Goal: Task Accomplishment & Management: Manage account settings

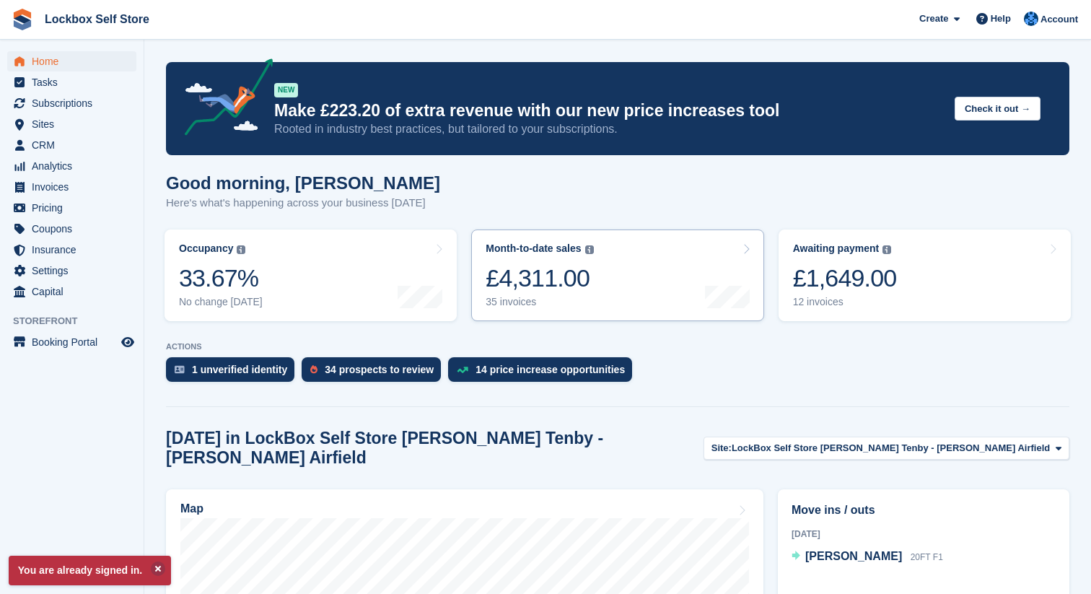
click at [535, 279] on div "£4,311.00" at bounding box center [540, 278] width 108 height 30
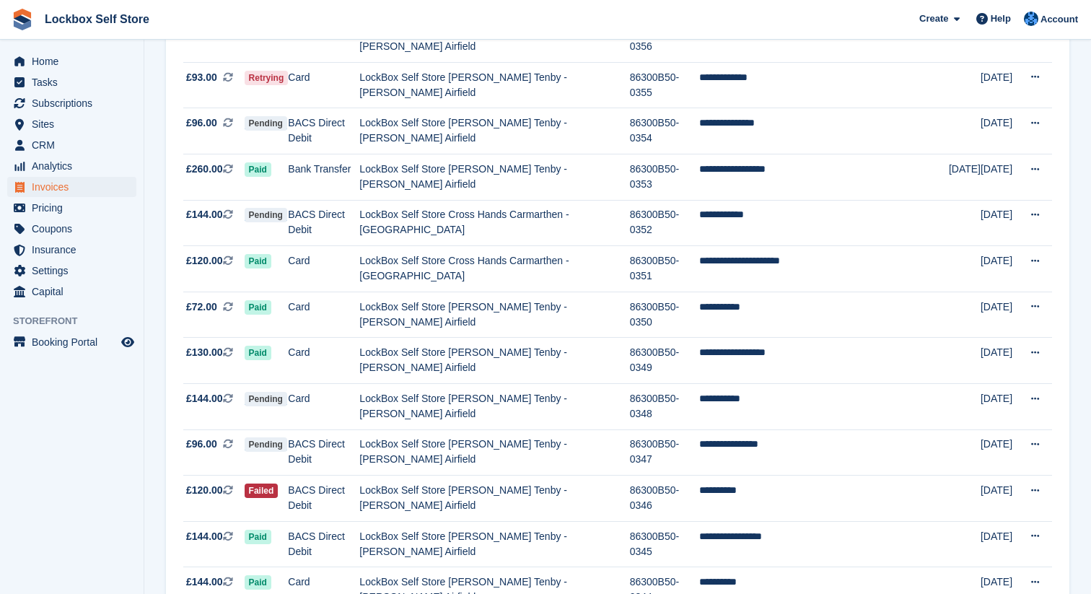
scroll to position [289, 0]
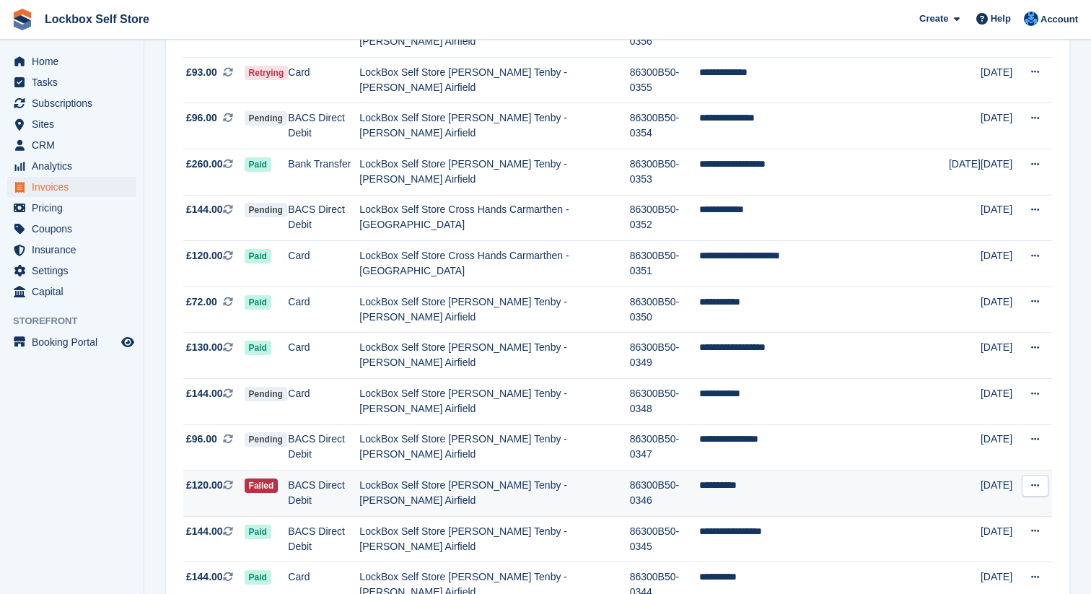
click at [541, 471] on td "LockBox Self Store [PERSON_NAME] Tenby - [PERSON_NAME] Airfield" at bounding box center [494, 494] width 270 height 46
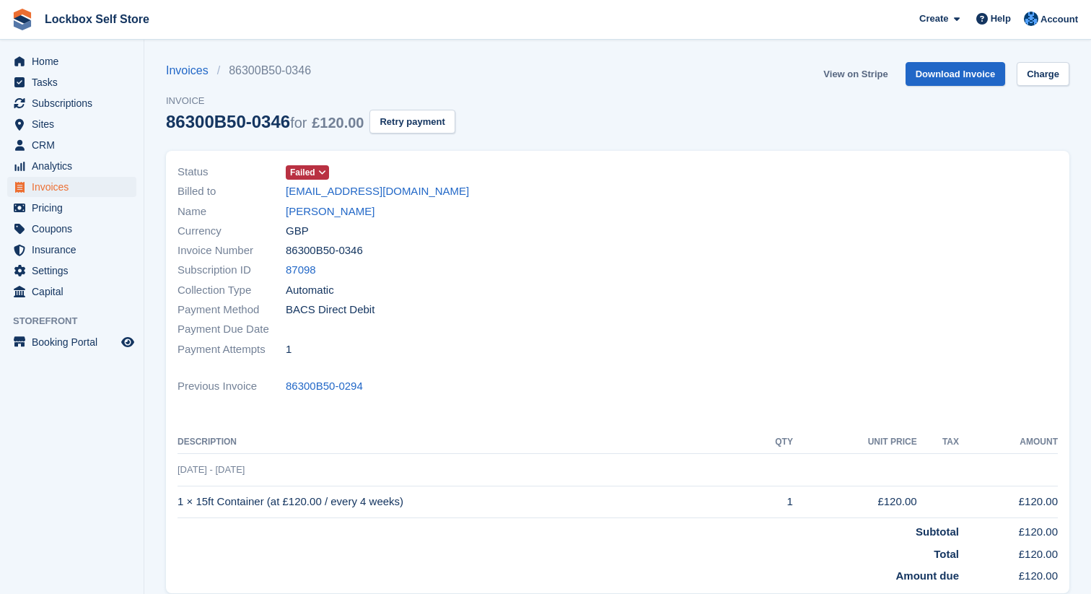
click at [860, 79] on link "View on Stripe" at bounding box center [856, 74] width 76 height 24
click at [94, 179] on span "Invoices" at bounding box center [75, 187] width 87 height 20
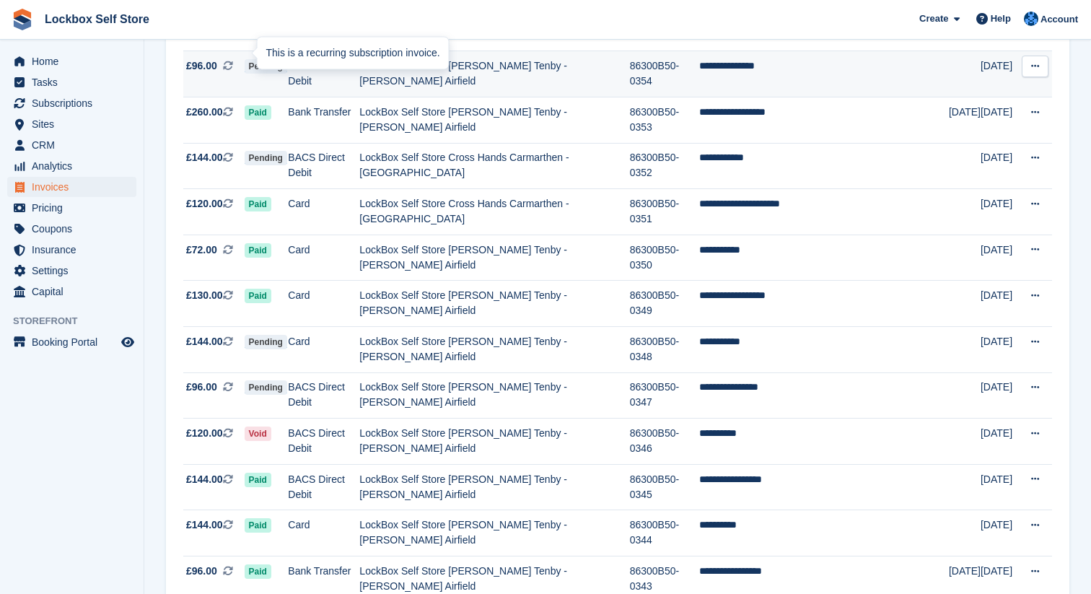
scroll to position [341, 0]
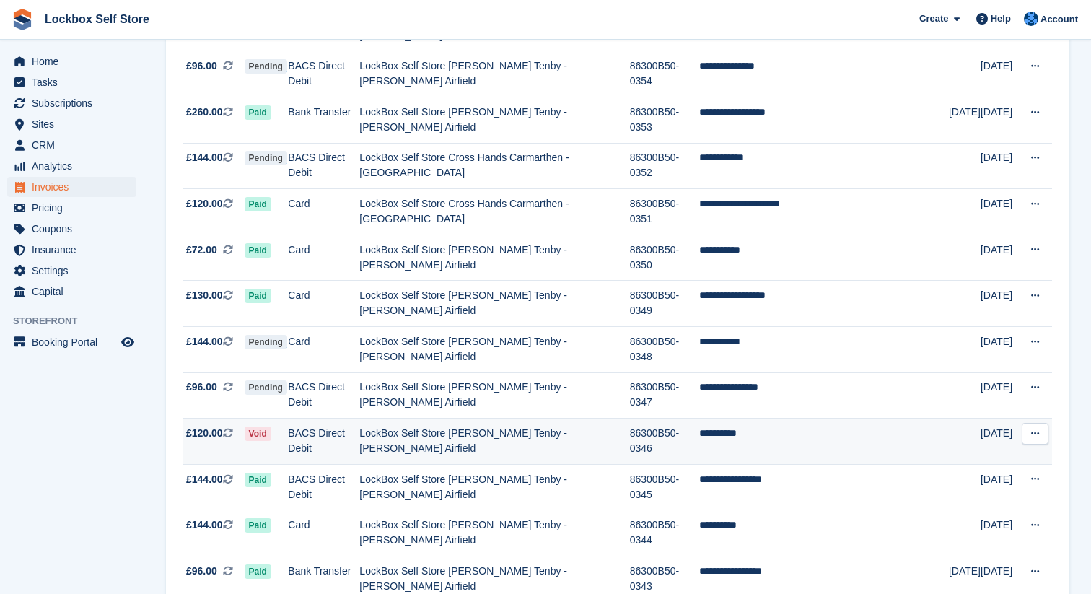
click at [1043, 423] on button at bounding box center [1035, 434] width 27 height 22
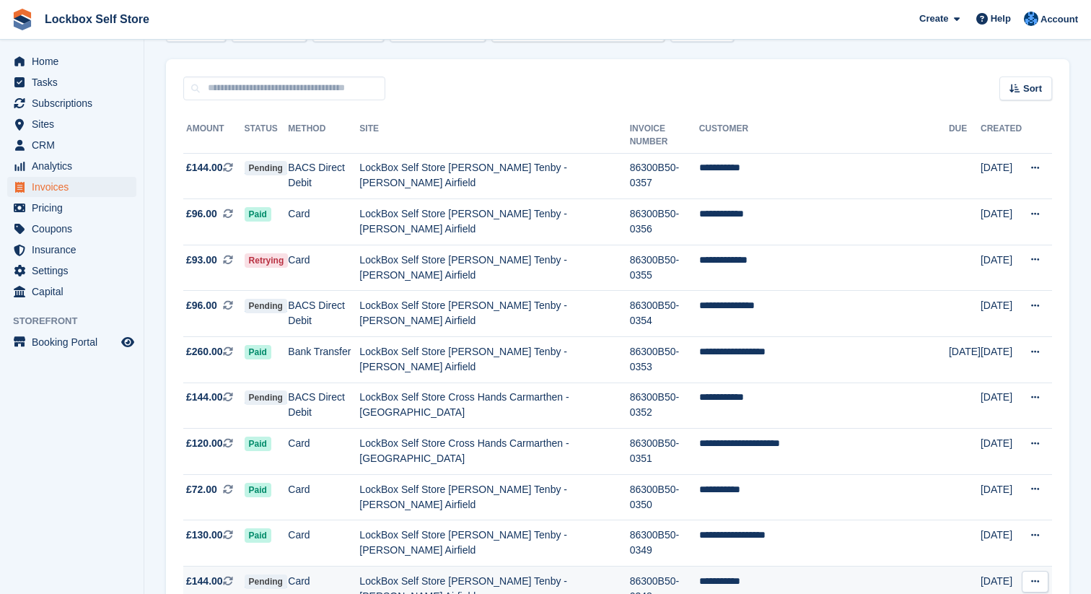
scroll to position [0, 0]
